Goal: Task Accomplishment & Management: Manage account settings

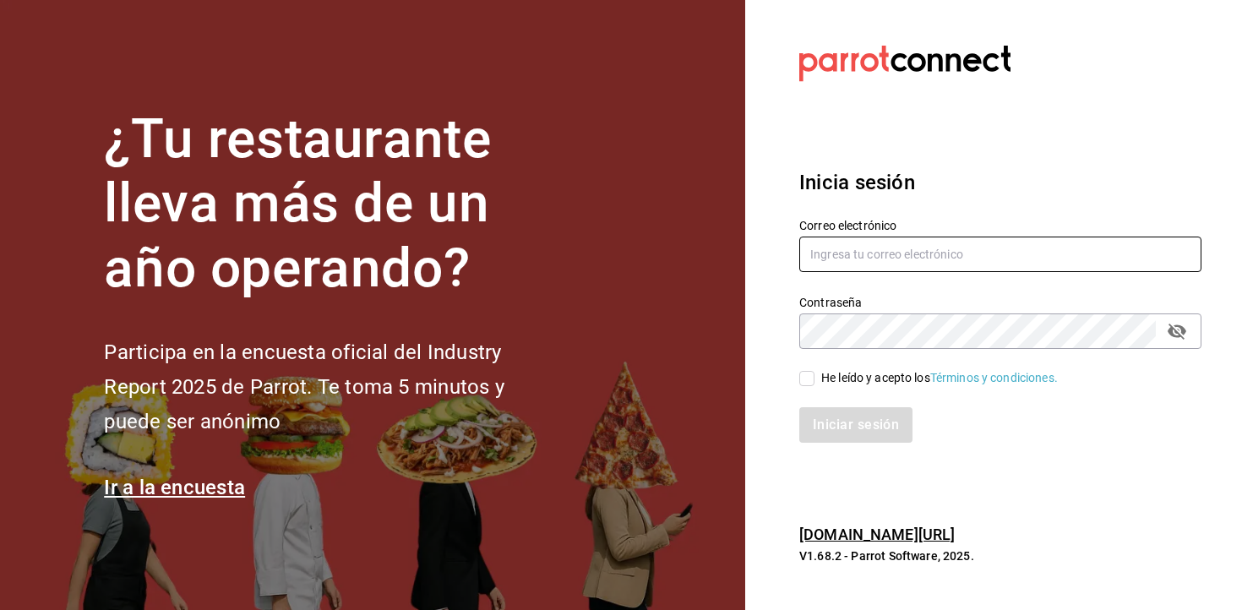
click at [876, 262] on input "text" at bounding box center [1000, 253] width 402 height 35
type input "[EMAIL_ADDRESS][DOMAIN_NAME]"
click at [873, 374] on div "He leído y acepto los Términos y condiciones." at bounding box center [939, 378] width 236 height 18
click at [814, 374] on input "He leído y acepto los Términos y condiciones." at bounding box center [806, 378] width 15 height 15
checkbox input "true"
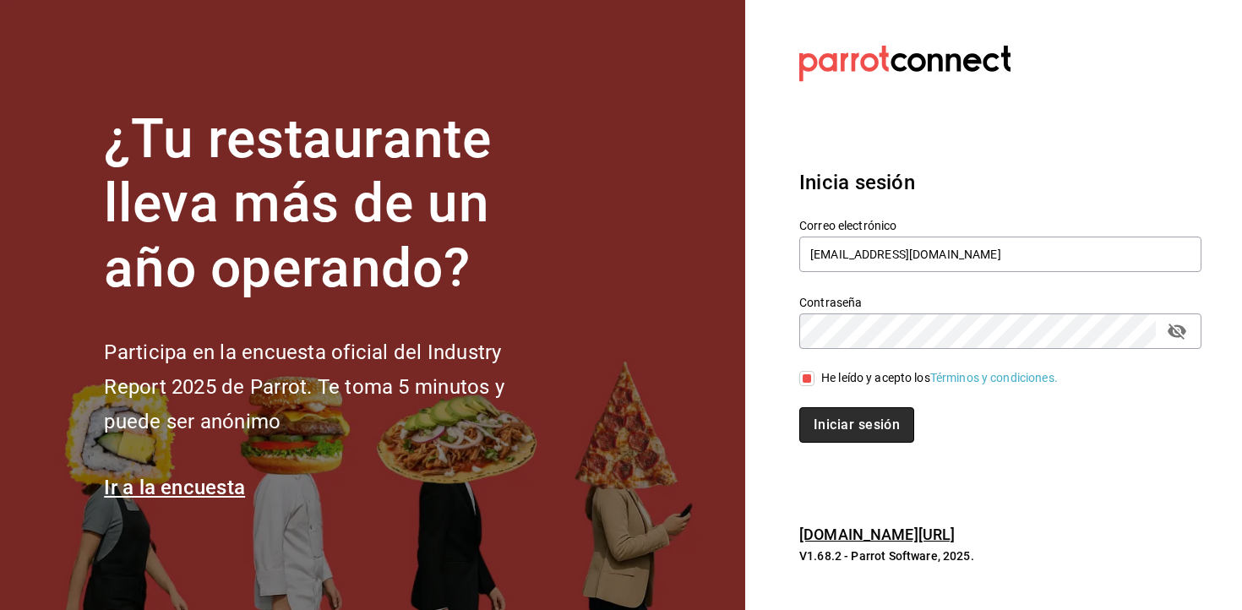
click at [861, 428] on button "Iniciar sesión" at bounding box center [856, 424] width 115 height 35
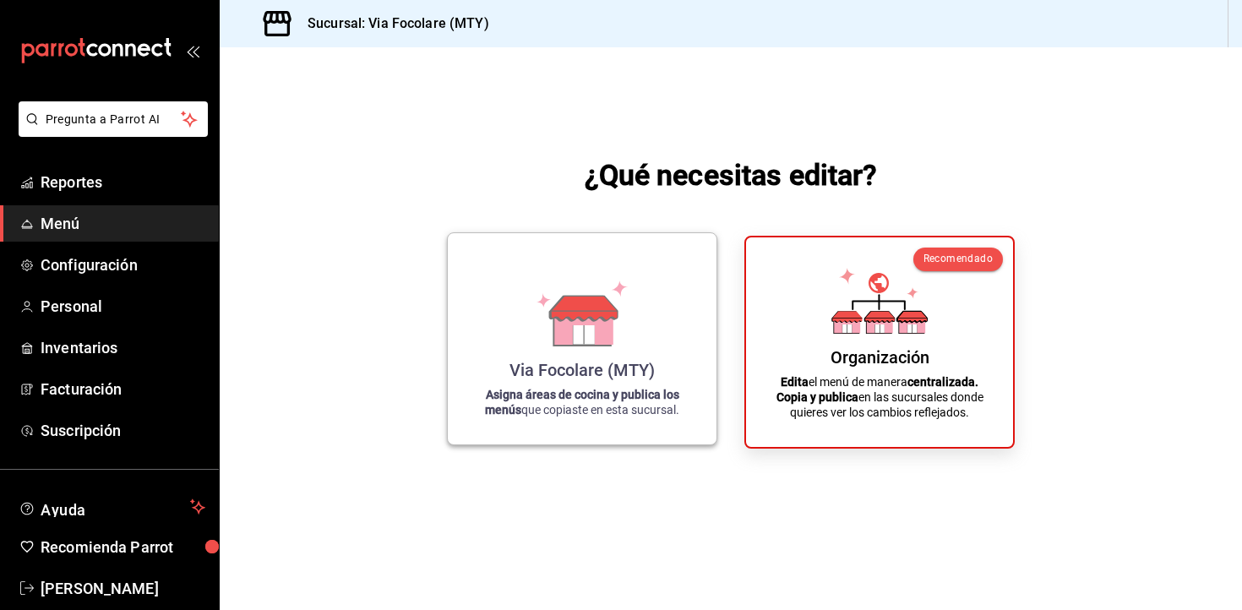
click at [617, 294] on icon at bounding box center [582, 313] width 96 height 66
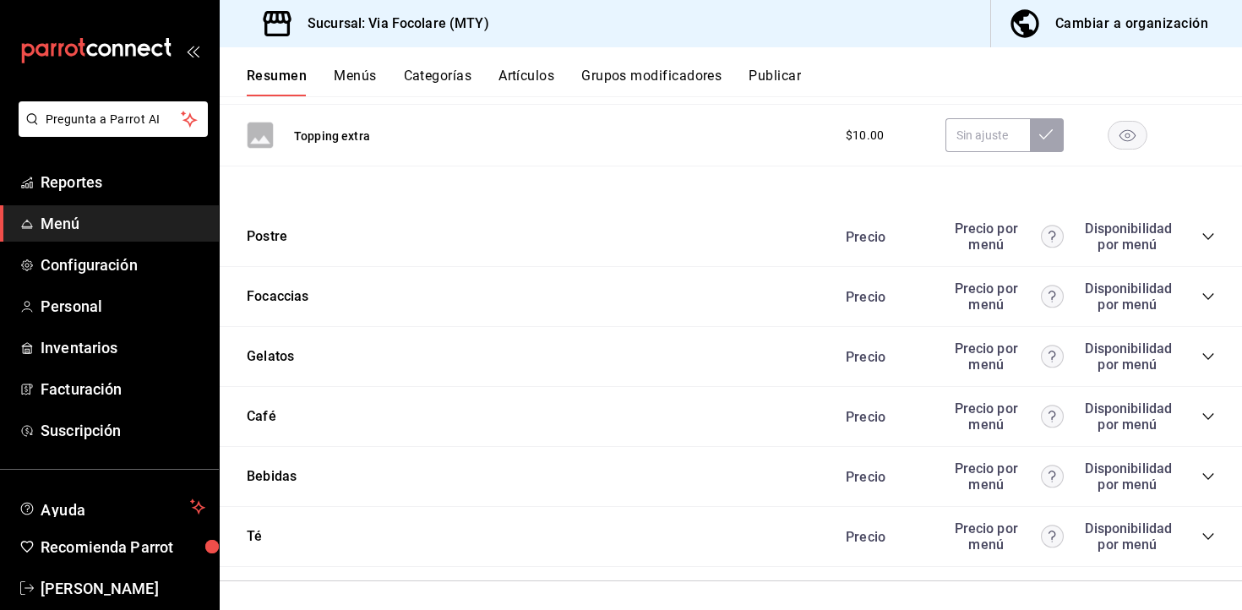
scroll to position [596, 0]
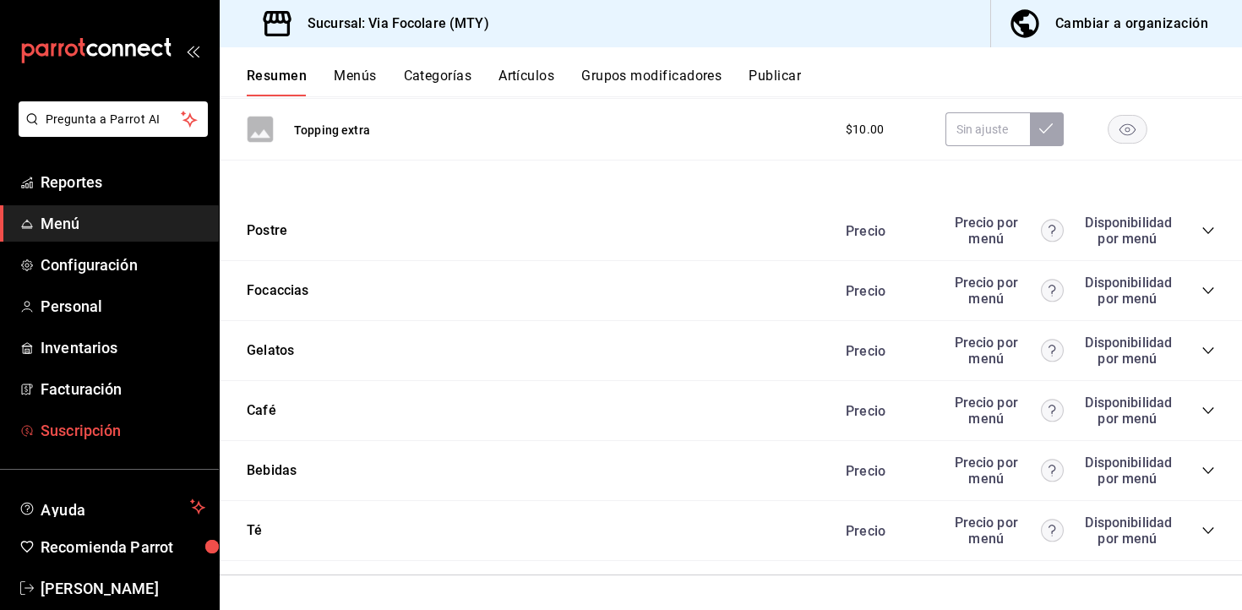
click at [95, 420] on span "Suscripción" at bounding box center [123, 430] width 165 height 23
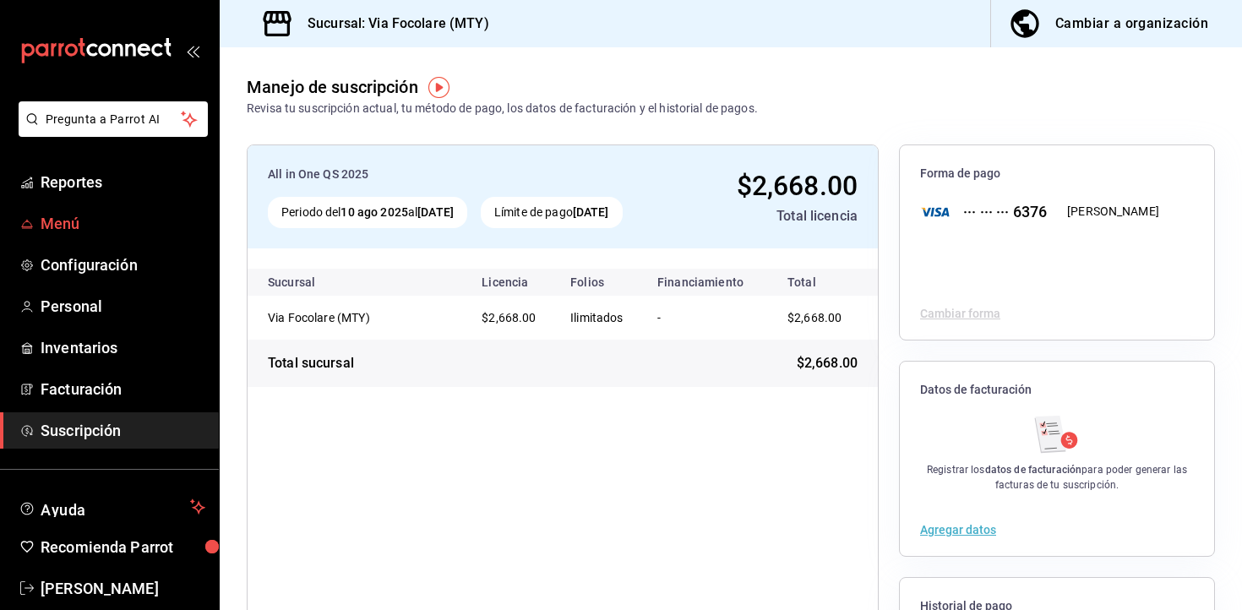
click at [79, 227] on span "Menú" at bounding box center [123, 223] width 165 height 23
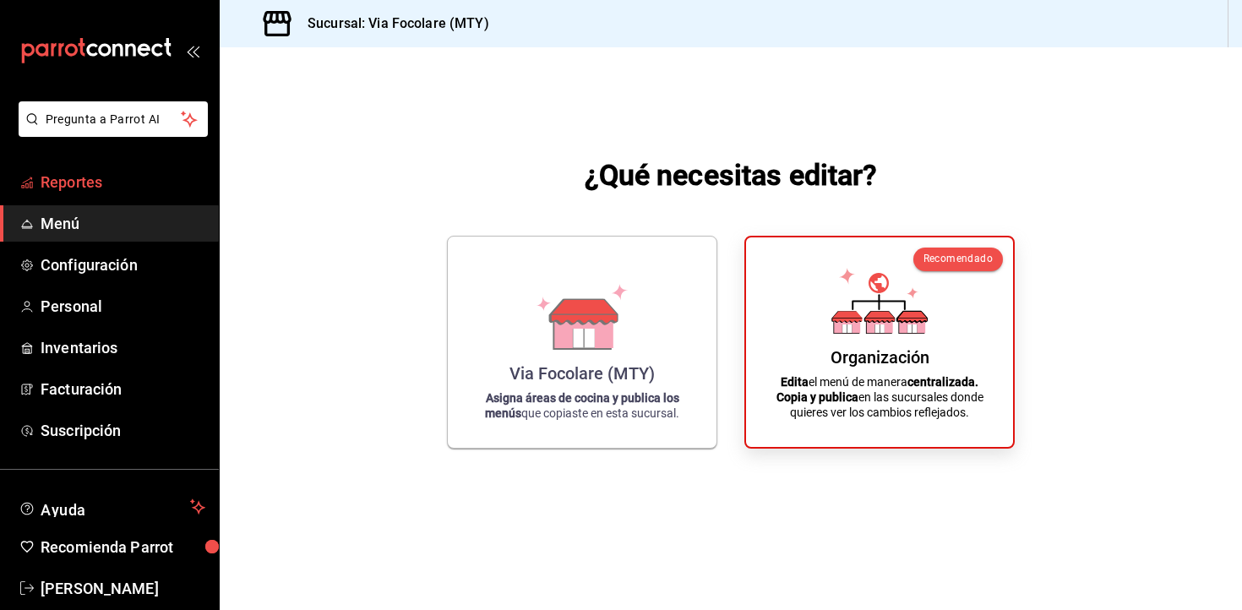
click at [103, 177] on span "Reportes" at bounding box center [123, 182] width 165 height 23
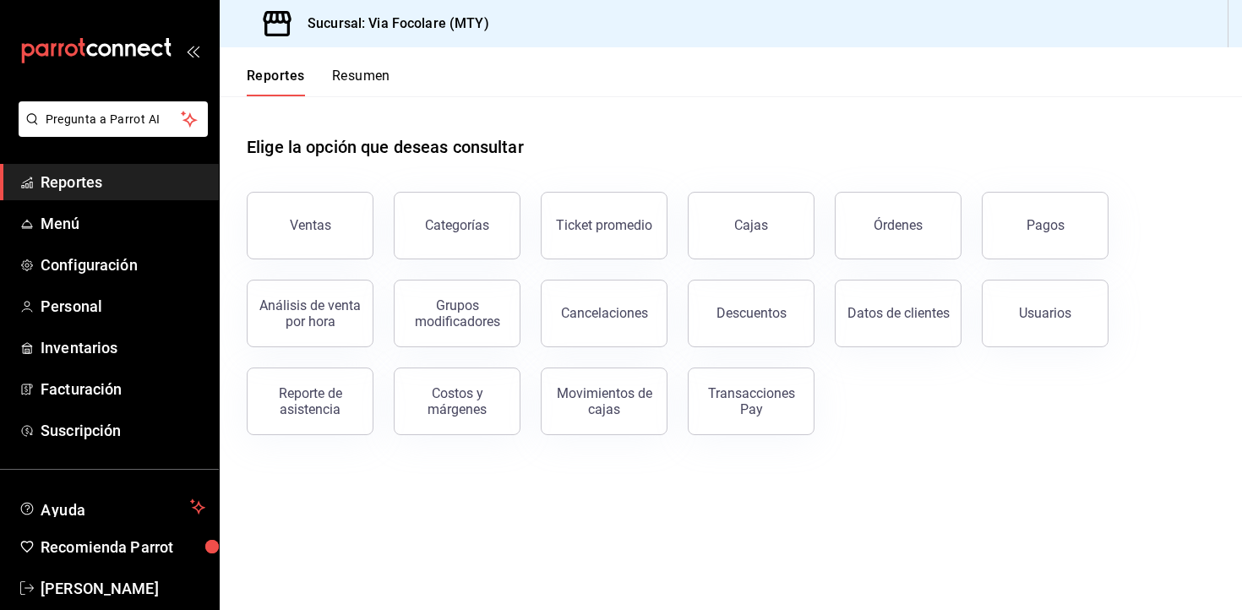
click at [354, 87] on button "Resumen" at bounding box center [361, 82] width 58 height 29
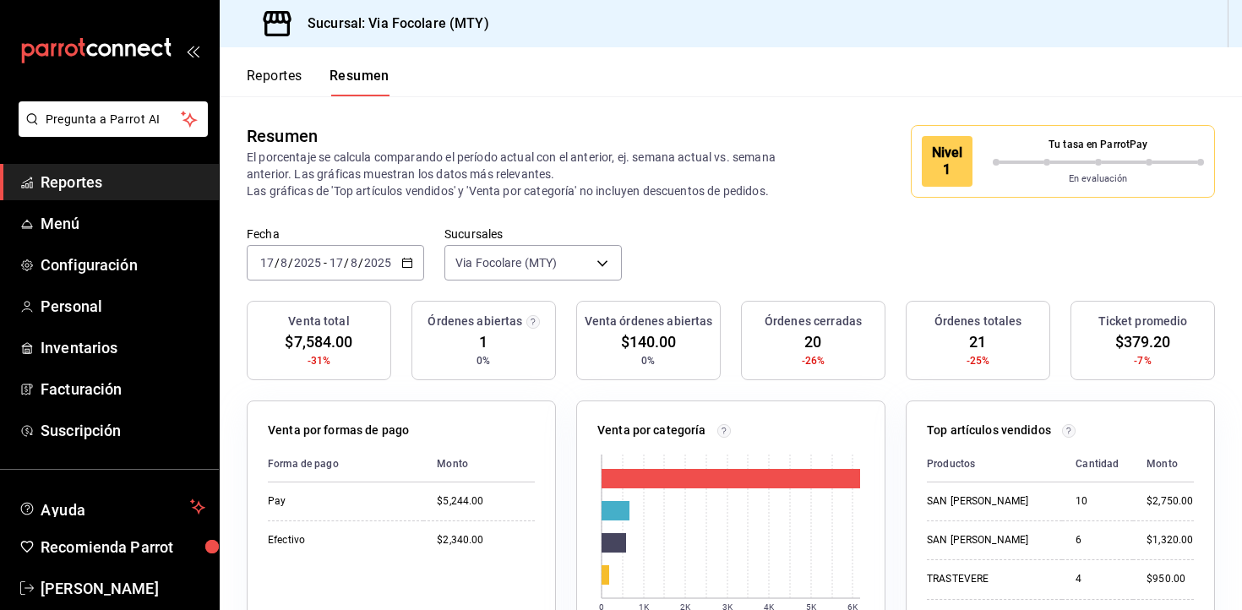
click at [807, 296] on div "Fecha 2025-08-17 17 / 8 / 2025 - 2025-08-17 17 / 8 / 2025 Sucursales Via Focola…" at bounding box center [731, 263] width 1022 height 74
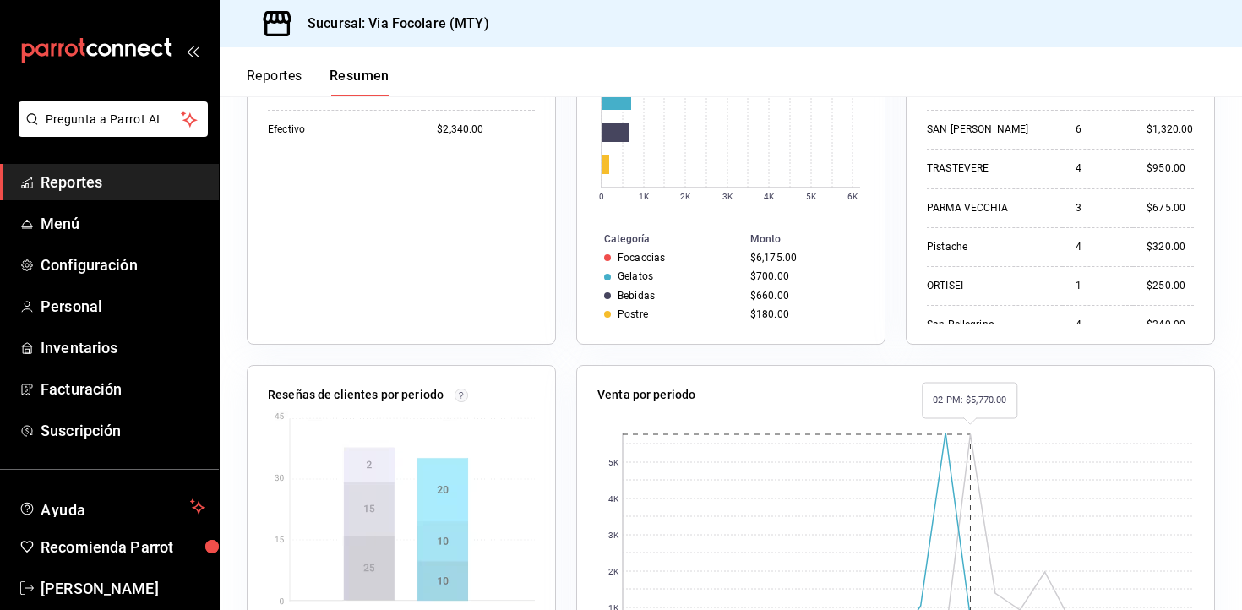
scroll to position [547, 0]
